Goal: Information Seeking & Learning: Learn about a topic

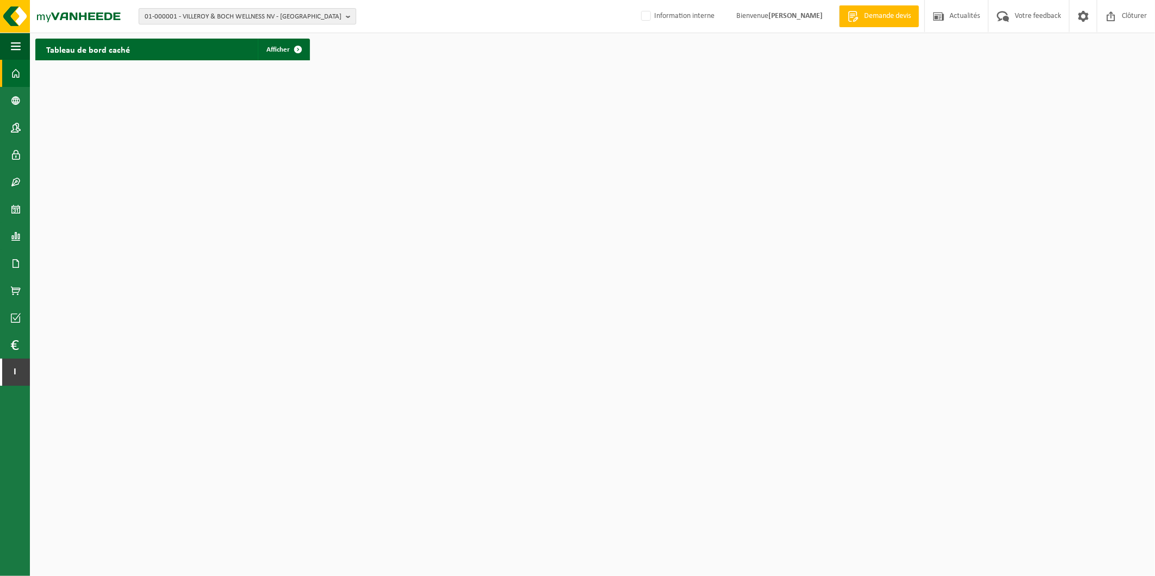
click at [351, 18] on b "button" at bounding box center [351, 16] width 10 height 15
click at [294, 32] on input "text" at bounding box center [247, 34] width 212 height 14
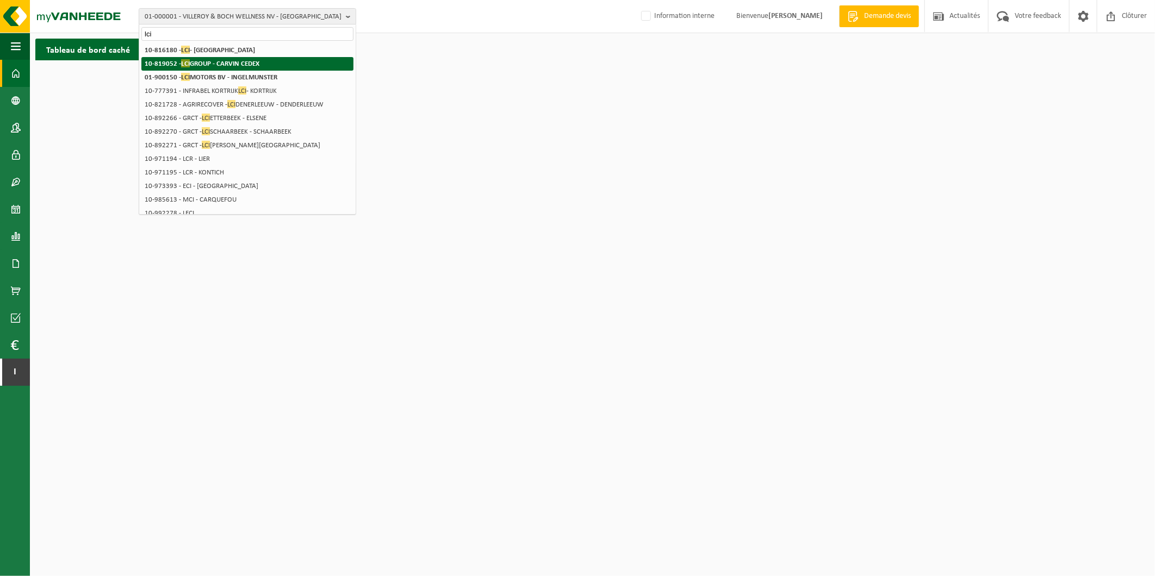
type input "lci"
click at [253, 62] on strong "10-819052 - LCI GROUP - CARVIN CEDEX" at bounding box center [202, 63] width 115 height 8
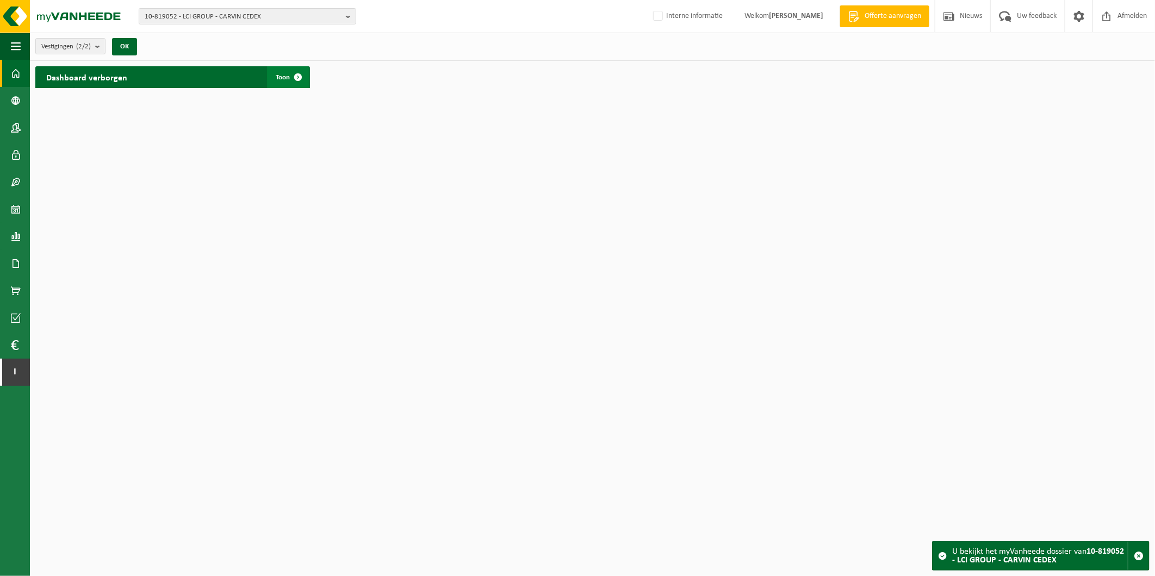
click at [286, 75] on span "Toon" at bounding box center [283, 77] width 14 height 7
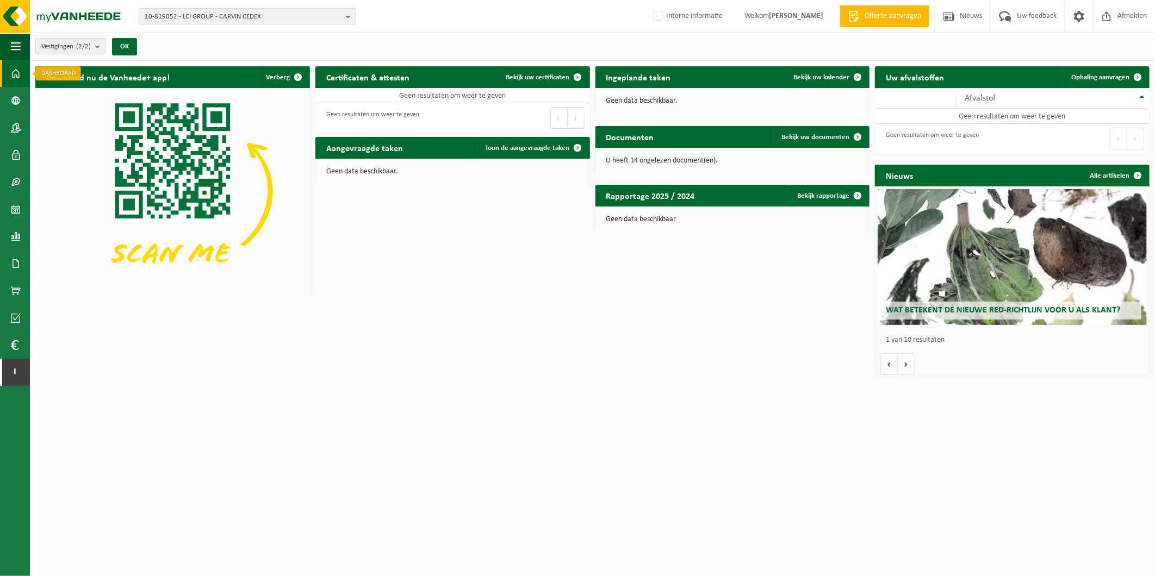
click at [12, 75] on span at bounding box center [16, 73] width 10 height 27
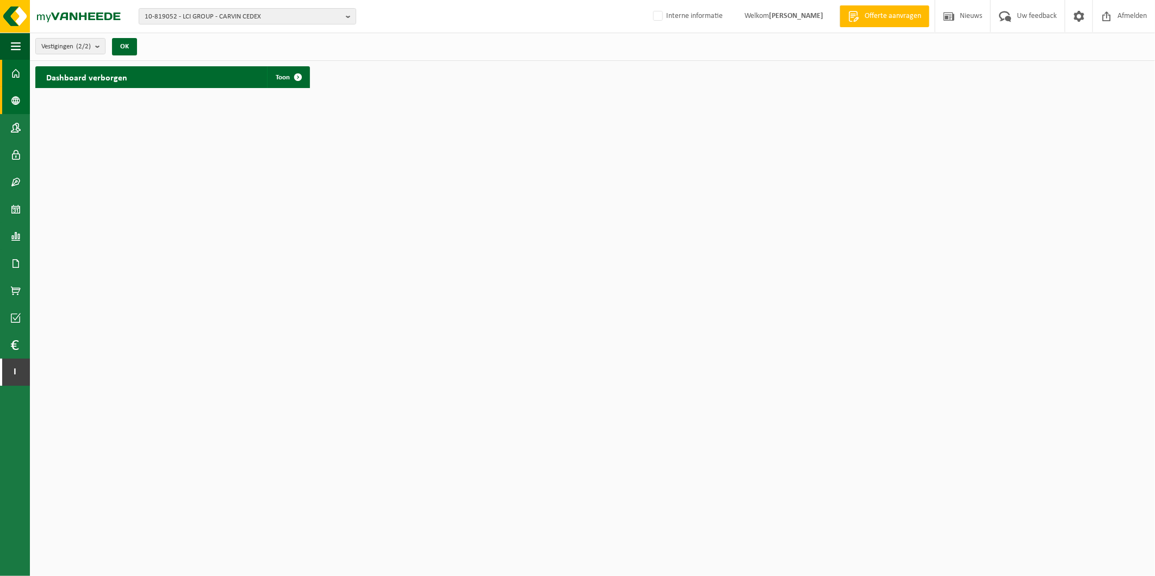
click at [14, 102] on span at bounding box center [16, 100] width 10 height 27
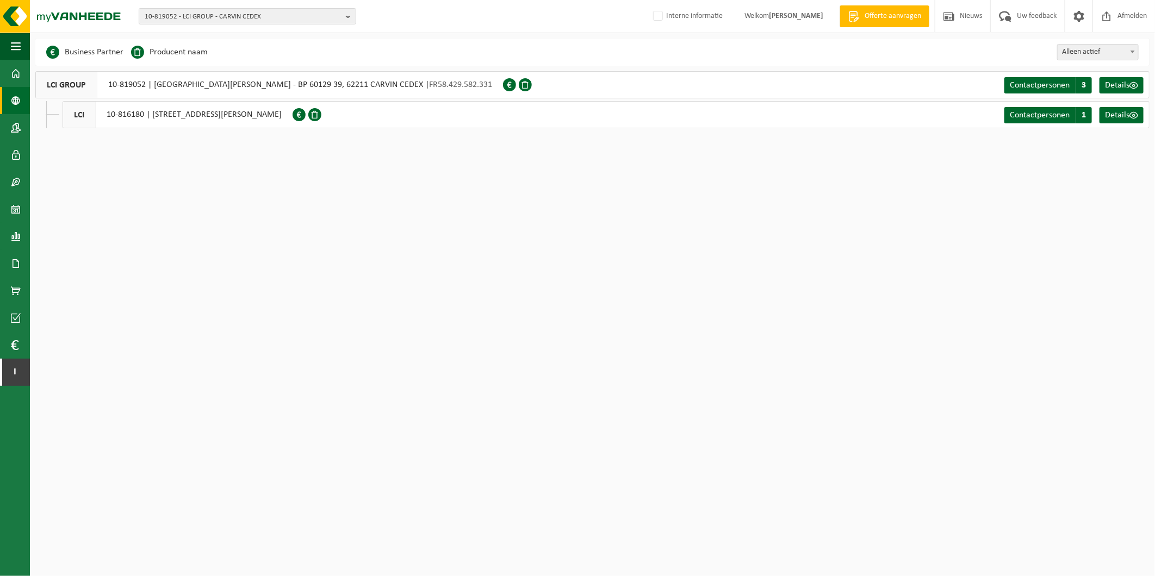
click at [268, 117] on div "LCI 10-816180 | RUE GEORGES CHARPAK 7, 62820 LIBERCOURT" at bounding box center [178, 114] width 230 height 27
click at [1050, 85] on span "Contactpersonen" at bounding box center [1040, 85] width 60 height 9
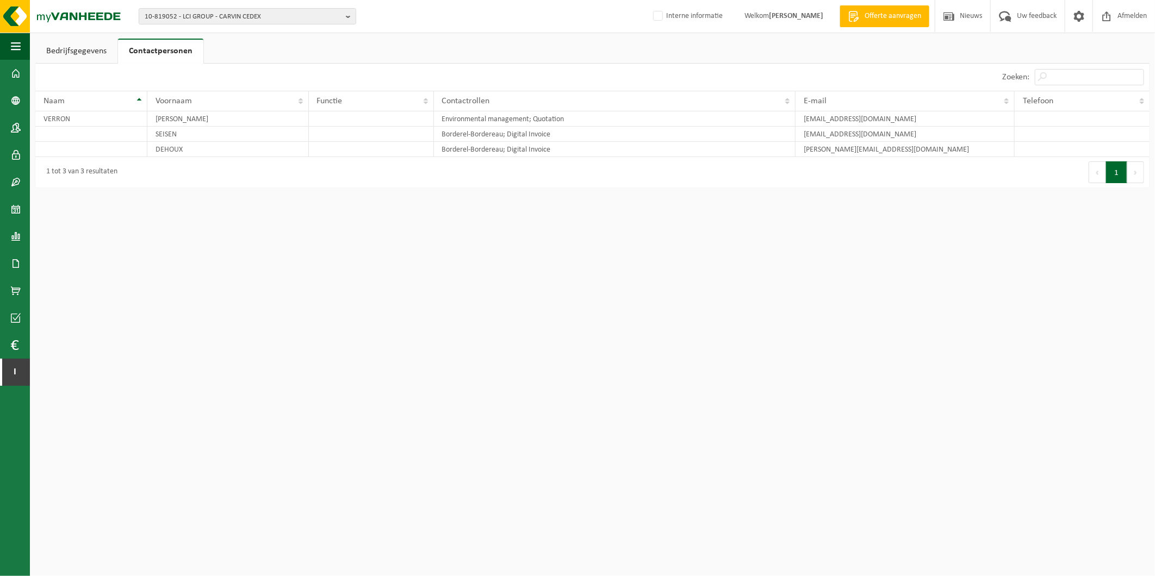
click at [84, 57] on link "Bedrijfsgegevens" at bounding box center [76, 51] width 82 height 25
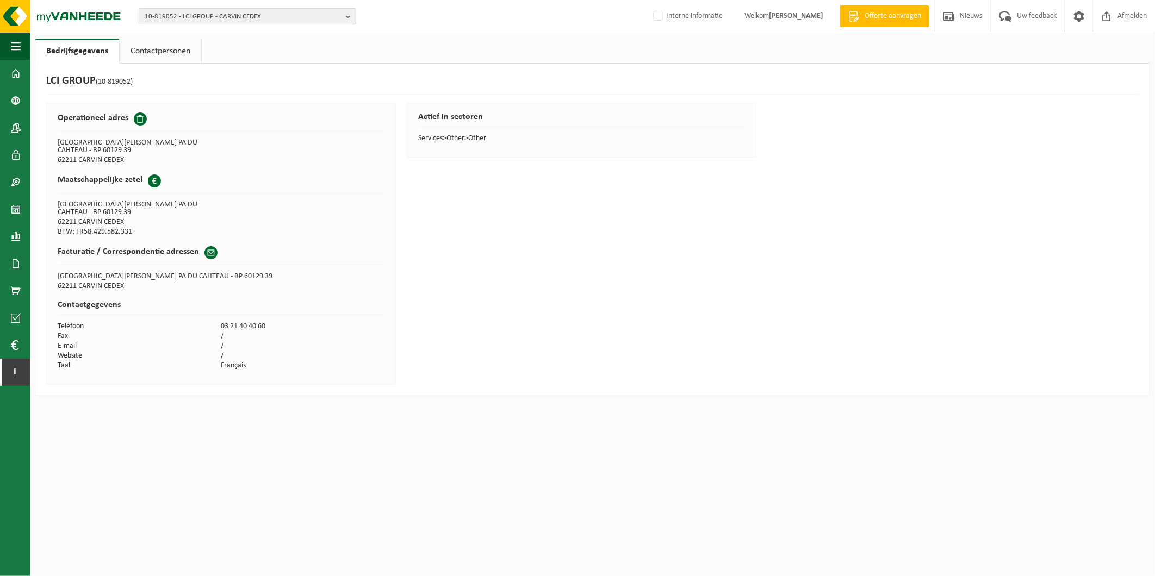
click at [269, 16] on span "10-819052 - LCI GROUP - CARVIN CEDEX" at bounding box center [243, 17] width 197 height 16
click at [268, 38] on input "text" at bounding box center [247, 34] width 212 height 14
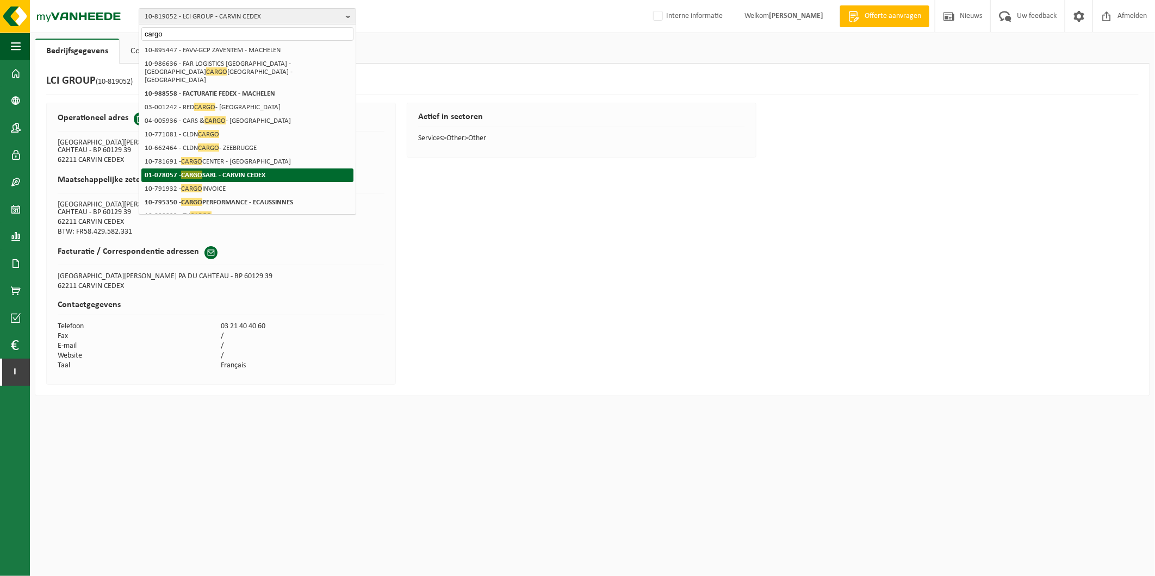
type input "cargo"
click at [270, 169] on li "01-078057 - CARGO SARL - CARVIN CEDEX" at bounding box center [247, 176] width 212 height 14
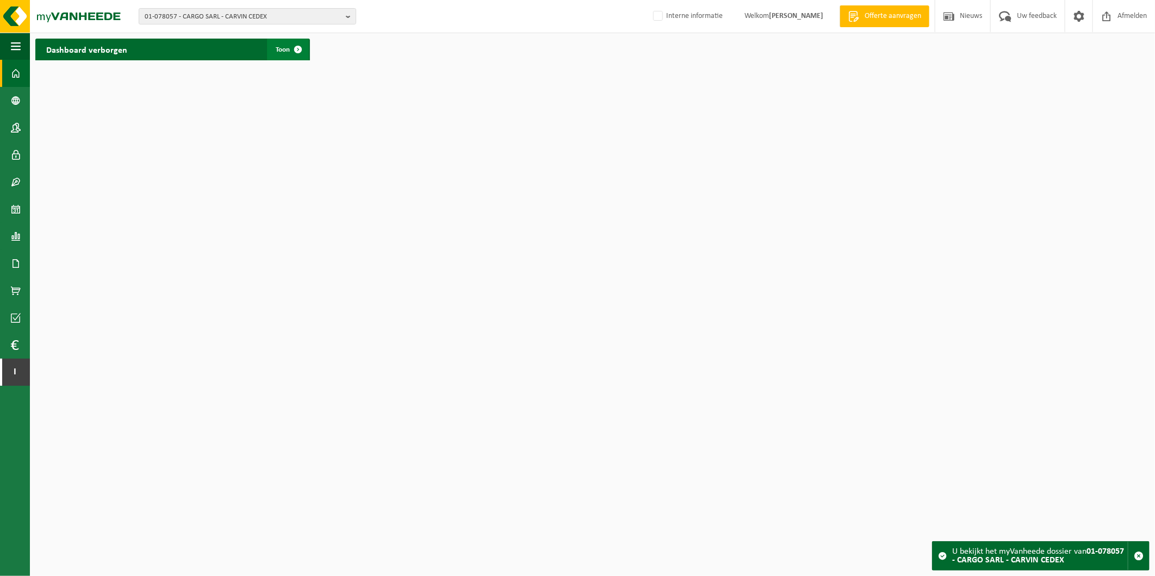
click at [281, 50] on span "Toon" at bounding box center [283, 49] width 14 height 7
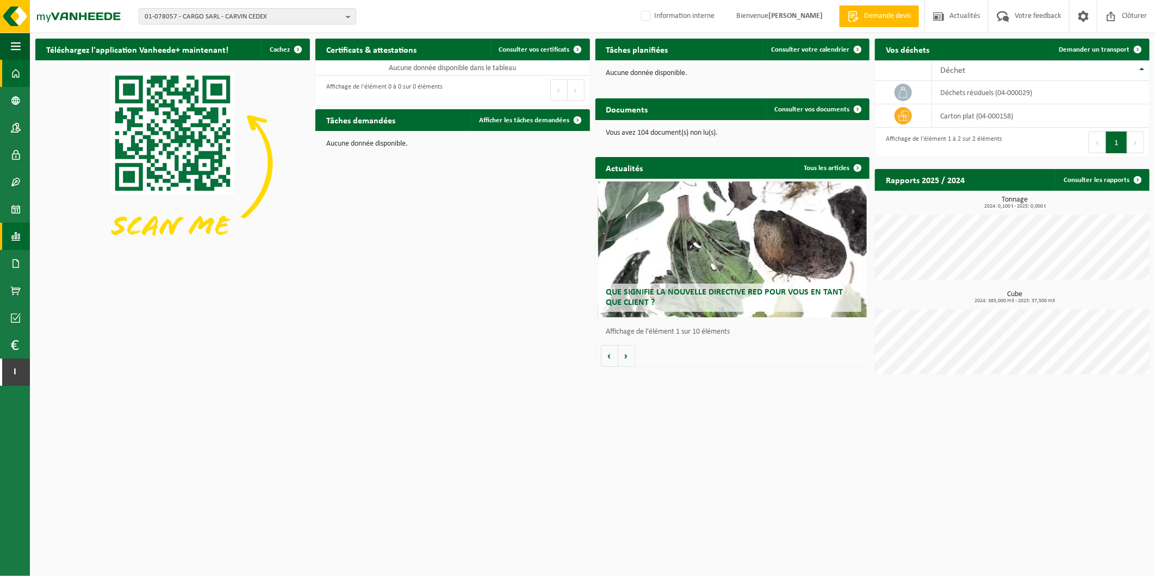
click at [14, 231] on span at bounding box center [16, 236] width 10 height 27
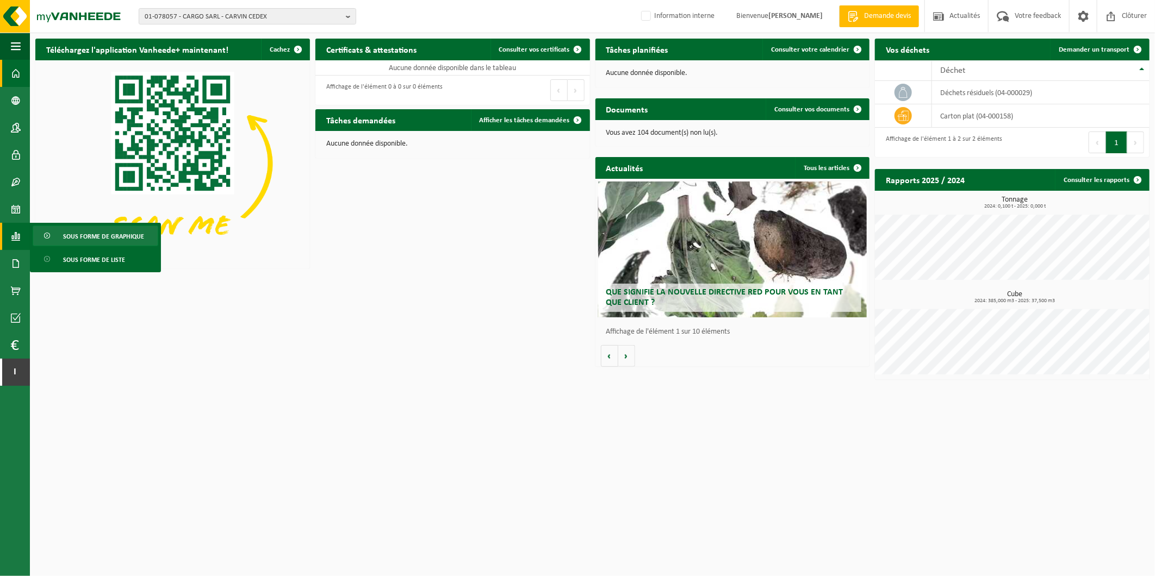
click at [104, 234] on span "Sous forme de graphique" at bounding box center [103, 236] width 81 height 21
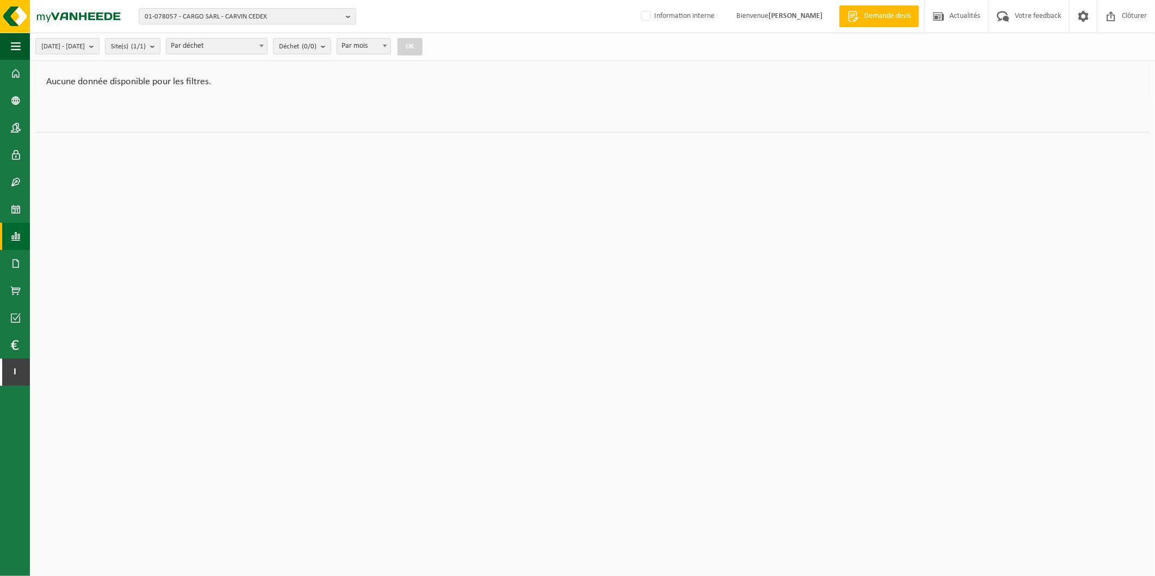
click at [828, 200] on html "01-078057 - CARGO SARL - CARVIN CEDEX 10-941743 - CARGO SARL - CARVIN - CARVIN …" at bounding box center [577, 288] width 1155 height 576
click at [12, 72] on span at bounding box center [16, 73] width 10 height 27
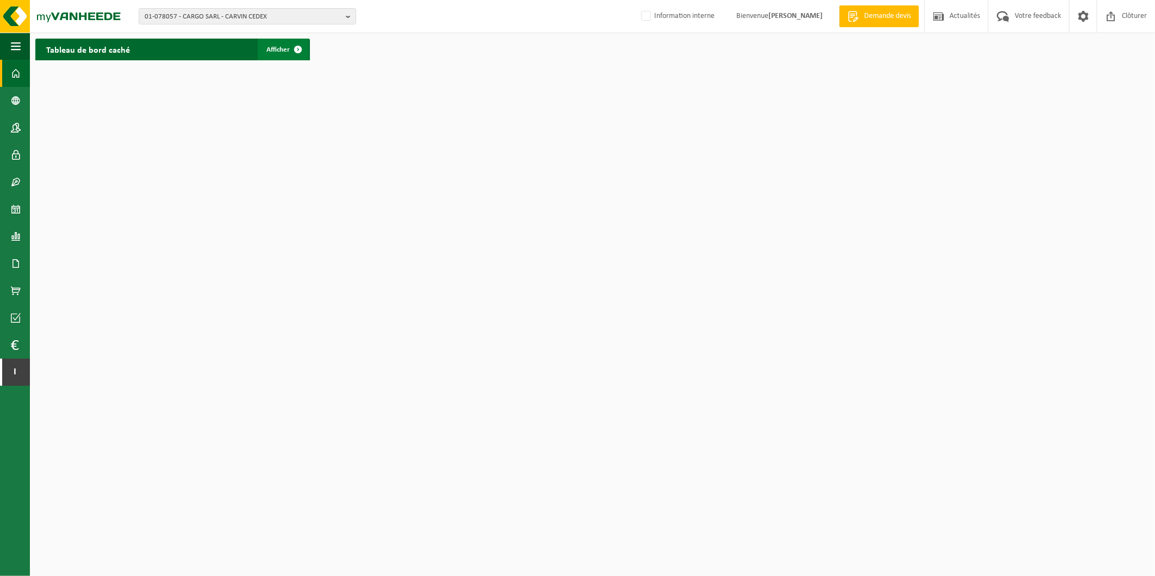
click at [270, 48] on span "Afficher" at bounding box center [277, 49] width 23 height 7
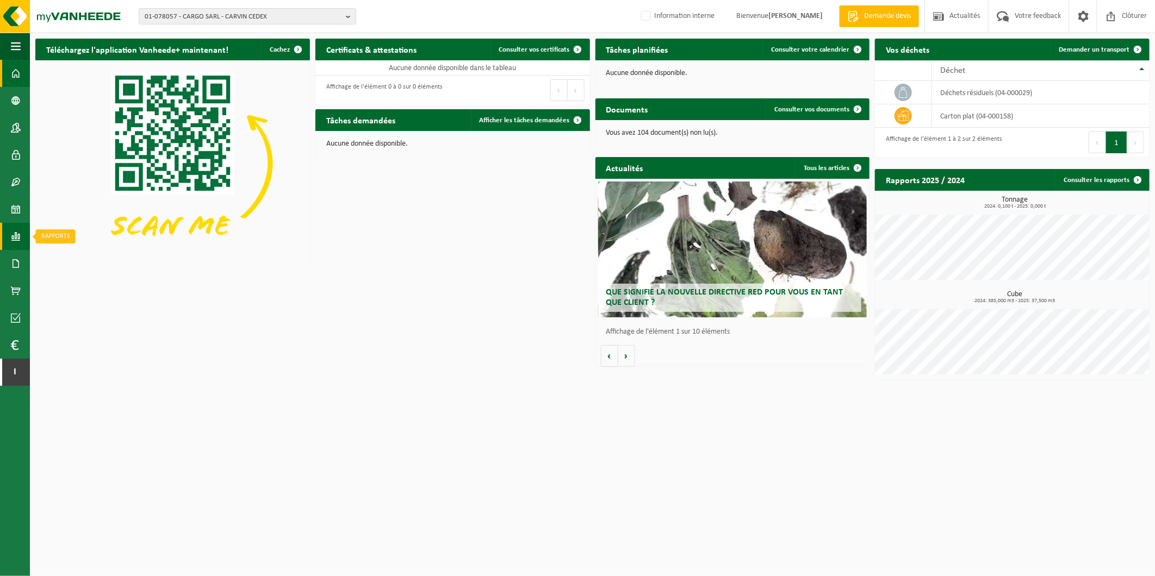
click at [7, 232] on link "Rapports" at bounding box center [15, 236] width 30 height 27
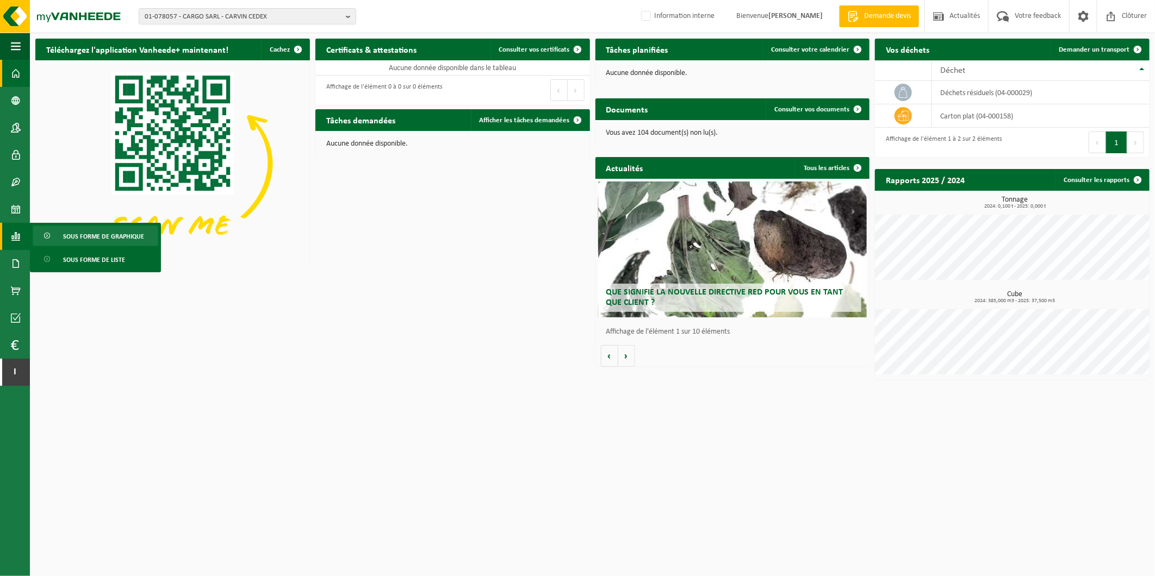
click at [124, 234] on span "Sous forme de graphique" at bounding box center [103, 236] width 81 height 21
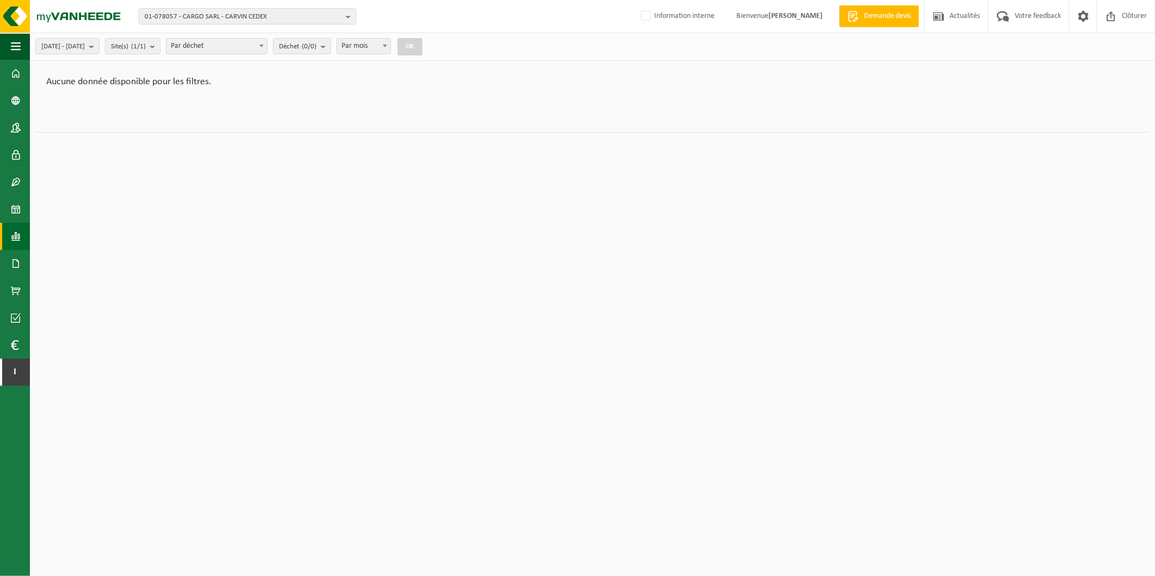
click at [19, 237] on span at bounding box center [16, 236] width 10 height 27
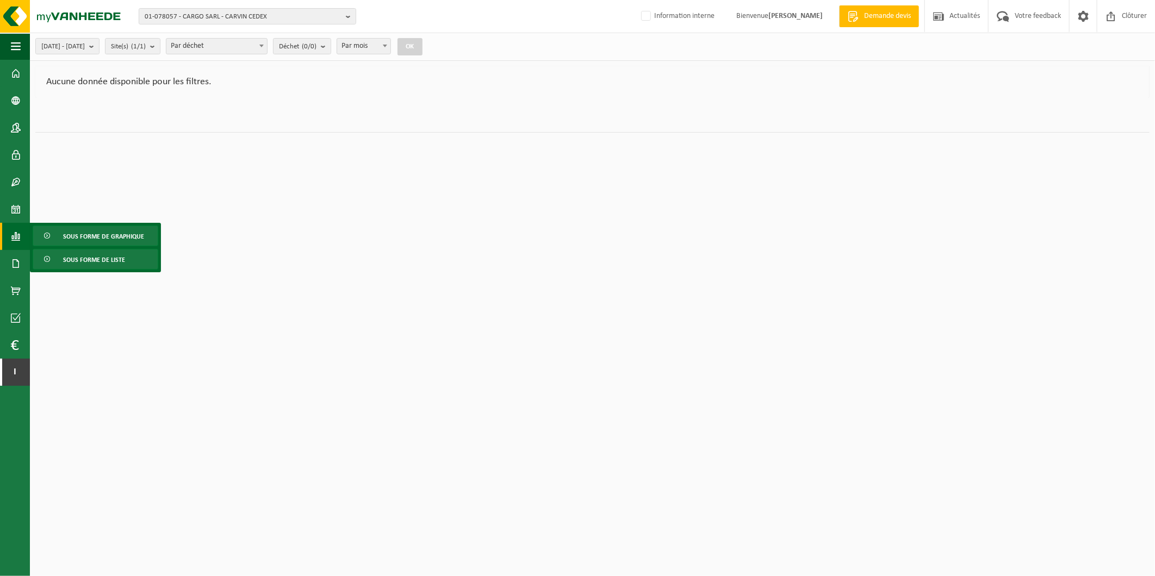
click at [102, 256] on span "Sous forme de liste" at bounding box center [94, 260] width 62 height 21
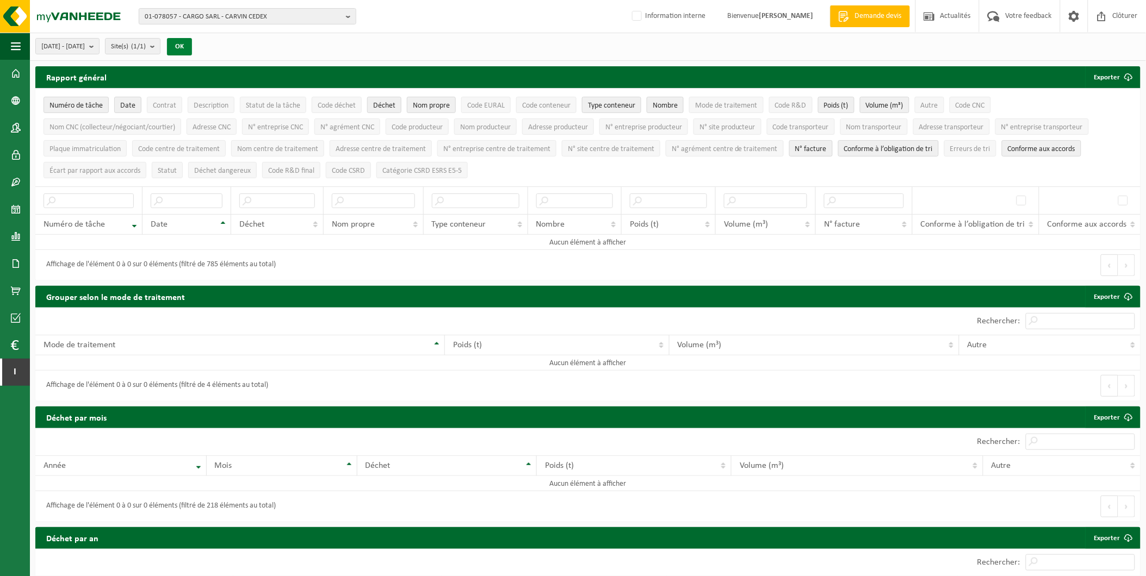
click at [192, 42] on button "OK" at bounding box center [179, 46] width 25 height 17
click at [346, 20] on b "button" at bounding box center [351, 16] width 10 height 15
click at [250, 60] on strong "01-078057 - CARGO SARL - CARVIN CEDEX" at bounding box center [212, 63] width 124 height 7
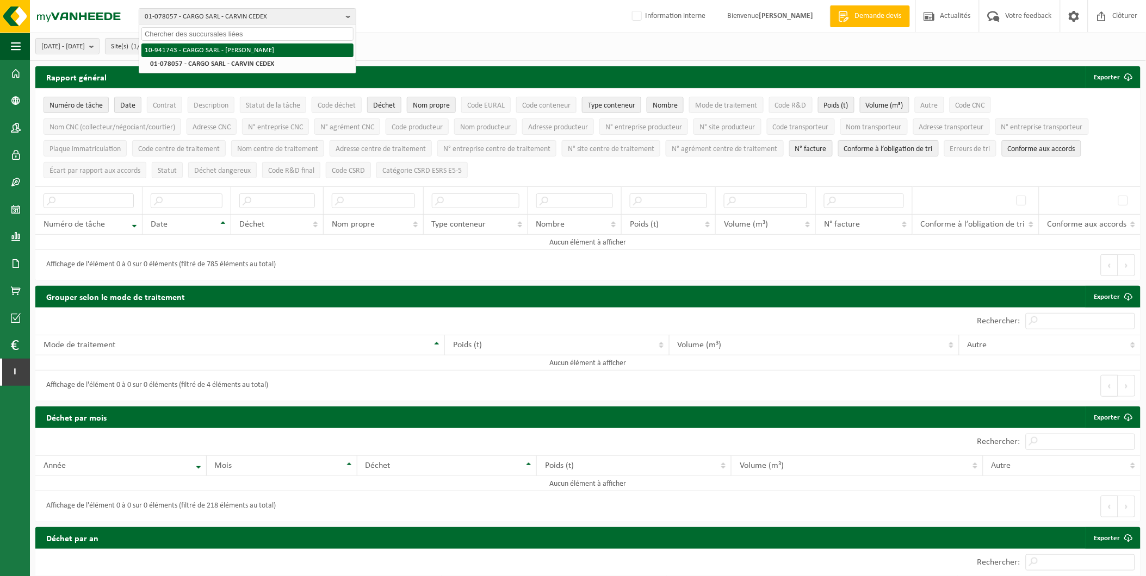
click at [241, 44] on li "10-941743 - CARGO SARL - [PERSON_NAME]" at bounding box center [247, 51] width 212 height 14
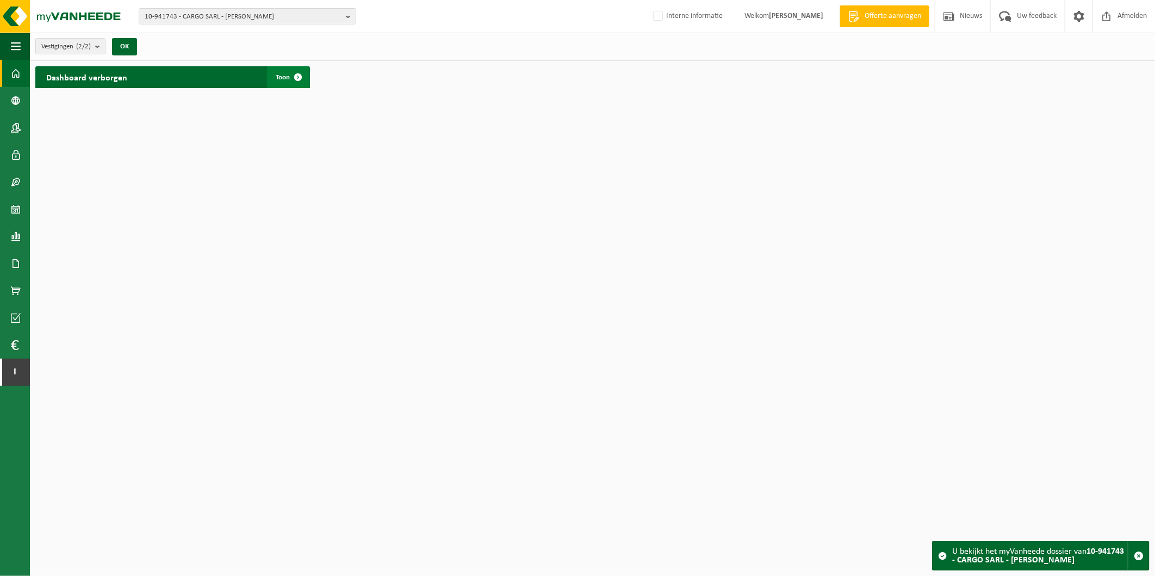
click at [287, 78] on span at bounding box center [298, 77] width 22 height 22
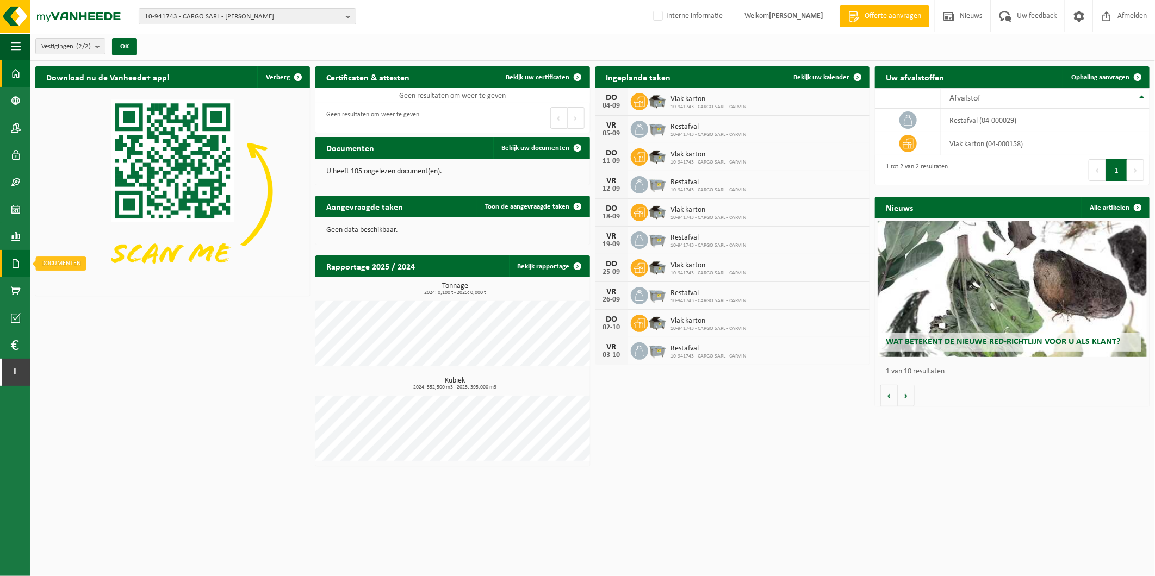
click at [15, 264] on span at bounding box center [16, 263] width 10 height 27
click at [15, 231] on span at bounding box center [16, 236] width 10 height 27
click at [101, 235] on span "In grafiekvorm" at bounding box center [87, 236] width 49 height 21
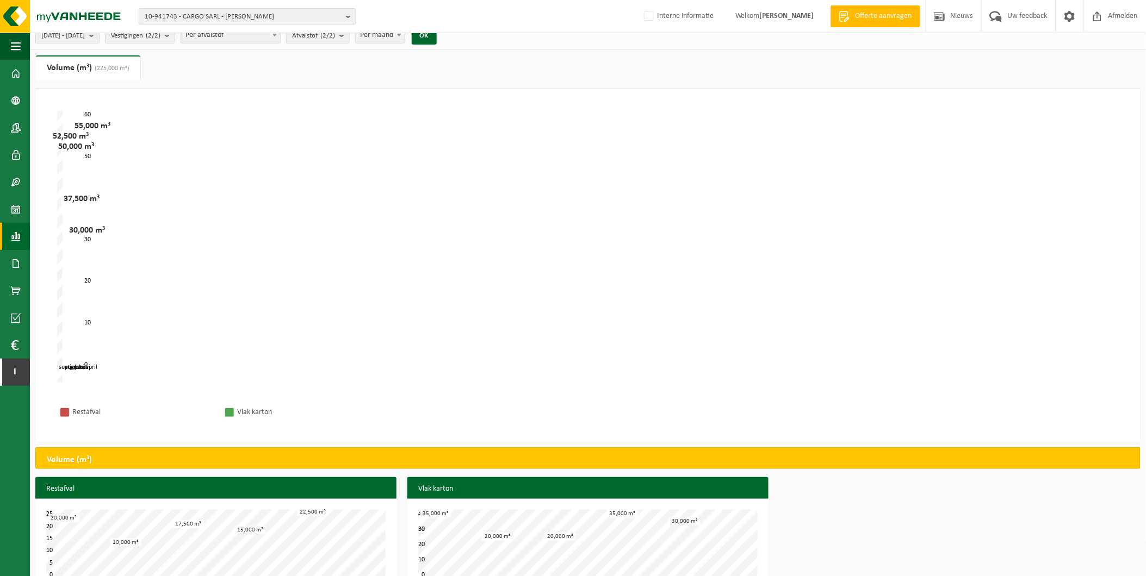
scroll to position [42, 0]
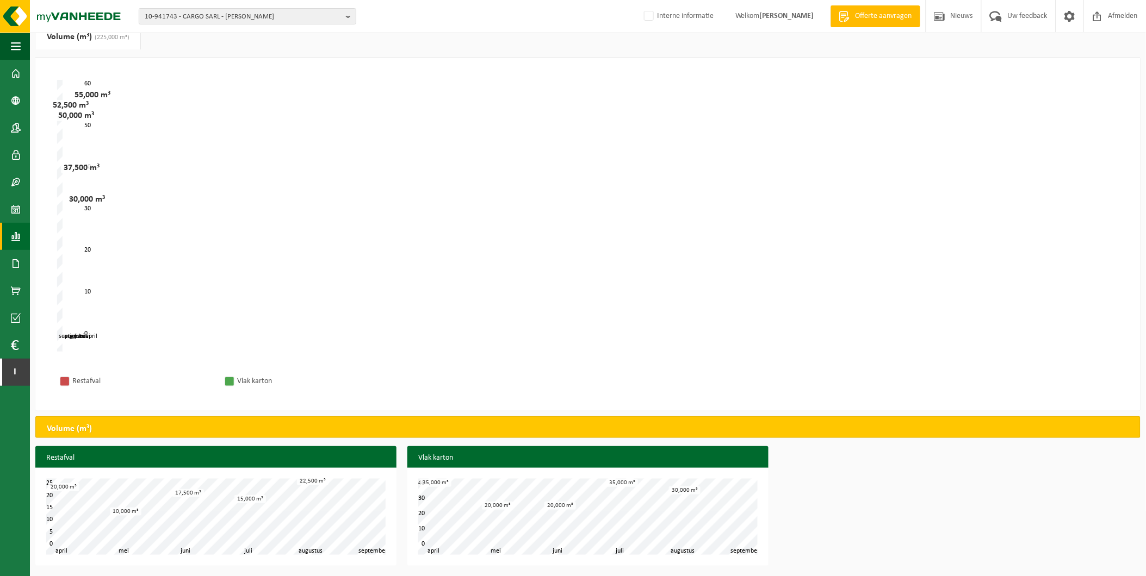
click at [834, 510] on div "Restafval mei juni juli augustus april september 0 5 25 10 15 20 20,000 m³ 10,0…" at bounding box center [588, 508] width 1116 height 125
